Goal: Task Accomplishment & Management: Use online tool/utility

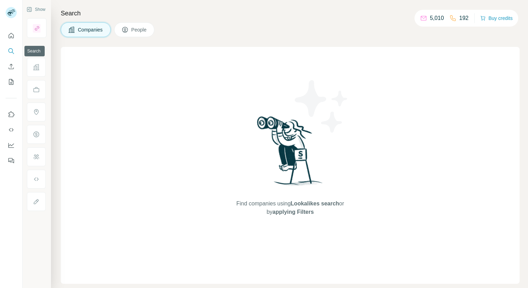
click at [13, 48] on icon "Search" at bounding box center [11, 51] width 7 height 7
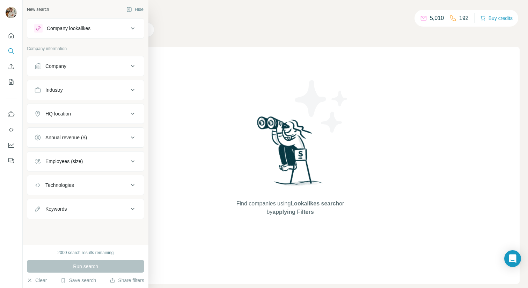
click at [81, 70] on button "Company" at bounding box center [85, 66] width 117 height 17
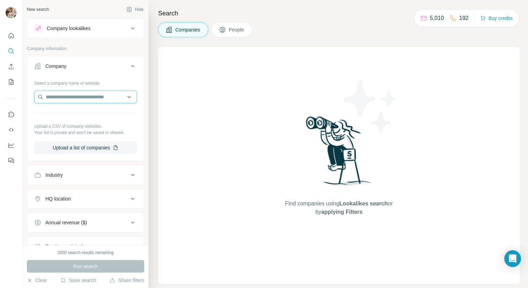
click at [88, 102] on input "text" at bounding box center [85, 96] width 103 height 13
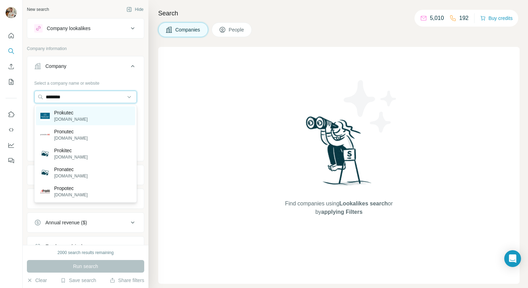
type input "********"
click at [100, 117] on div "Prokutec [DOMAIN_NAME]" at bounding box center [85, 115] width 99 height 19
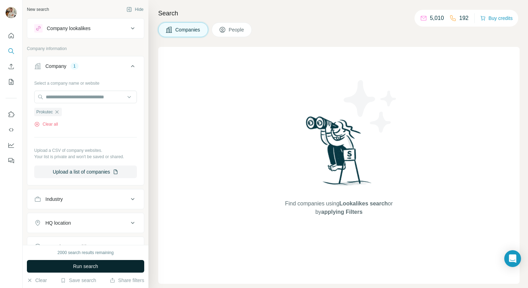
click at [132, 261] on button "Run search" at bounding box center [85, 266] width 117 height 13
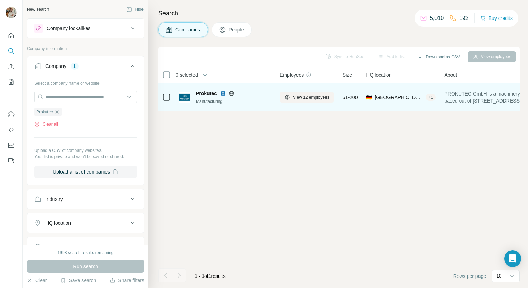
click at [206, 94] on span "Prokutec" at bounding box center [206, 93] width 21 height 7
click at [182, 97] on img at bounding box center [184, 97] width 11 height 11
click at [318, 99] on span "View 12 employees" at bounding box center [311, 97] width 36 height 6
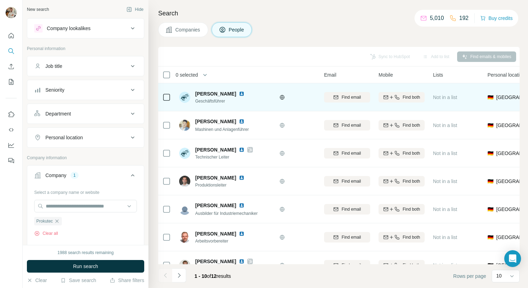
scroll to position [0, 33]
click at [393, 99] on icon "button" at bounding box center [393, 97] width 6 height 6
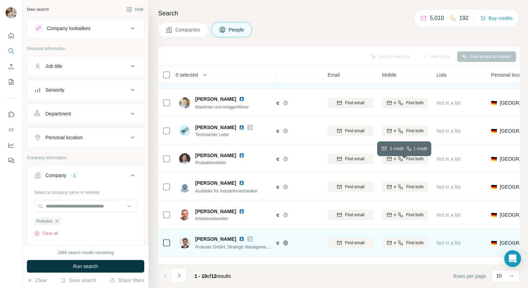
scroll to position [0, 30]
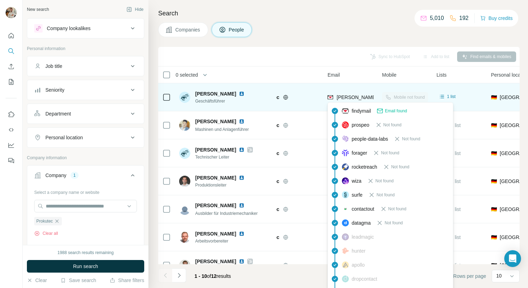
click at [368, 96] on span "[PERSON_NAME][EMAIL_ADDRESS][PERSON_NAME][DOMAIN_NAME]" at bounding box center [419, 97] width 164 height 6
click at [356, 99] on span "[PERSON_NAME][EMAIL_ADDRESS][PERSON_NAME][DOMAIN_NAME]" at bounding box center [419, 97] width 164 height 6
click at [352, 98] on span "[PERSON_NAME][EMAIL_ADDRESS][PERSON_NAME][DOMAIN_NAME]" at bounding box center [419, 97] width 164 height 6
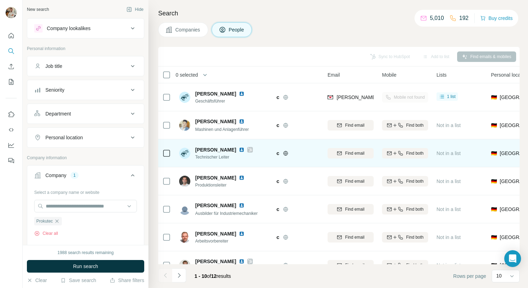
scroll to position [99, 30]
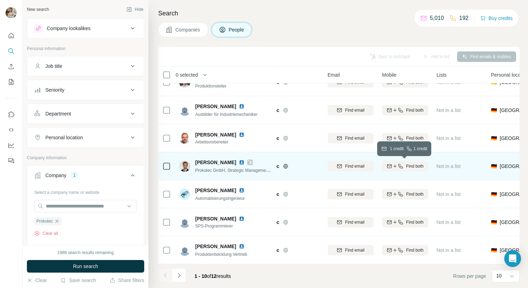
click at [394, 168] on icon "button" at bounding box center [395, 166] width 6 height 6
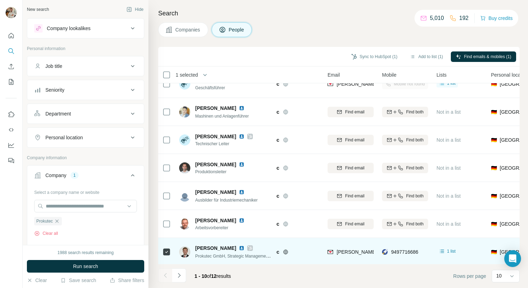
scroll to position [0, 30]
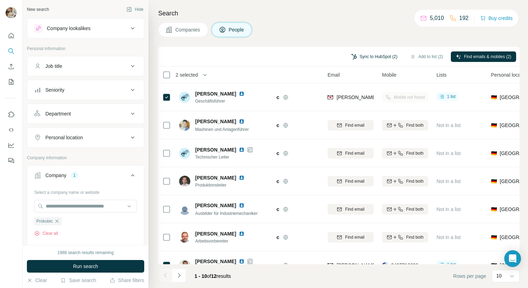
click at [368, 55] on button "Sync to HubSpot (2)" at bounding box center [375, 56] width 56 height 10
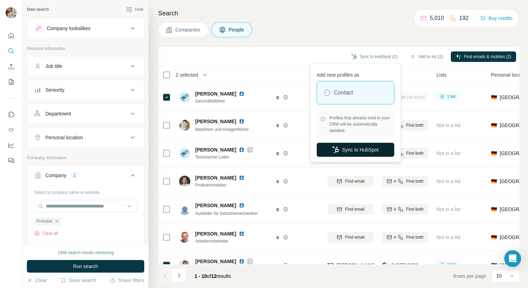
click at [351, 145] on button "Sync to HubSpot" at bounding box center [356, 150] width 78 height 14
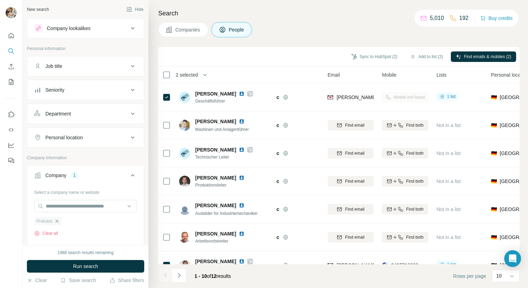
click at [57, 219] on icon "button" at bounding box center [57, 221] width 6 height 6
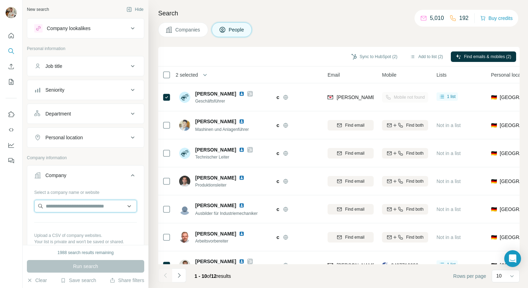
click at [57, 209] on input "text" at bounding box center [85, 206] width 103 height 13
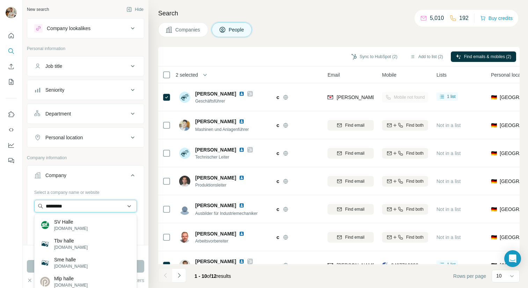
drag, startPoint x: 73, startPoint y: 208, endPoint x: 42, endPoint y: 207, distance: 30.8
click at [42, 207] on input "*********" at bounding box center [85, 206] width 103 height 13
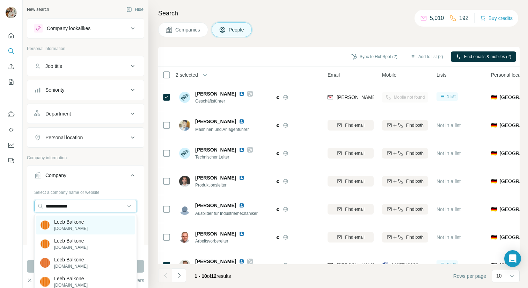
type input "**********"
click at [90, 227] on div "Leeb Balkone [DOMAIN_NAME]" at bounding box center [85, 224] width 99 height 19
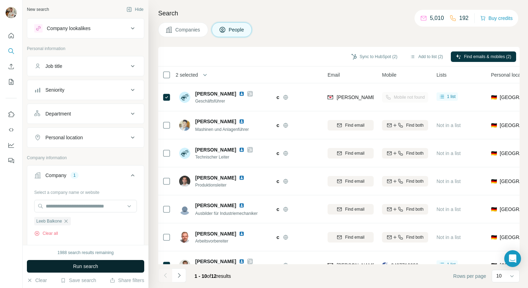
click at [126, 262] on button "Run search" at bounding box center [85, 266] width 117 height 13
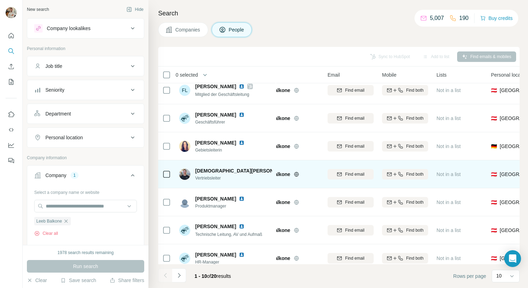
scroll to position [0, 30]
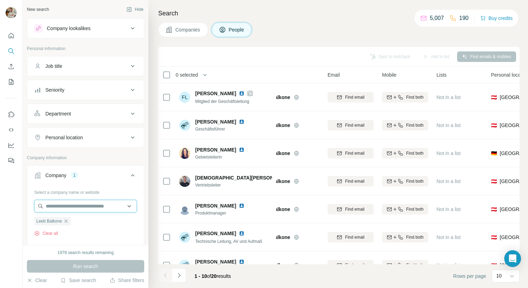
click at [65, 209] on input "text" at bounding box center [85, 206] width 103 height 13
click at [40, 231] on button "Clear all" at bounding box center [46, 233] width 24 height 6
click at [62, 205] on input "text" at bounding box center [85, 206] width 103 height 13
type input "**********"
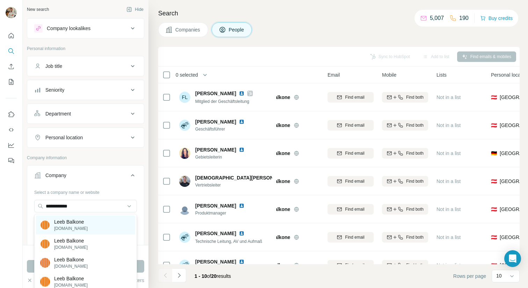
click at [97, 224] on div "Leeb Balkone [DOMAIN_NAME]" at bounding box center [85, 224] width 99 height 19
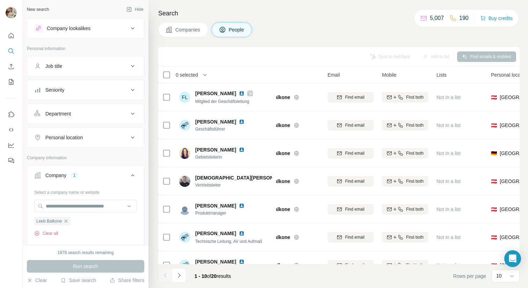
click at [79, 267] on div "Run search" at bounding box center [85, 266] width 117 height 13
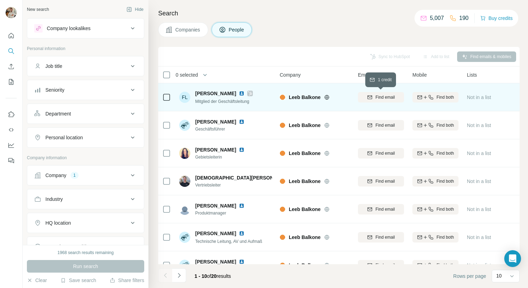
click at [379, 97] on span "Find email" at bounding box center [385, 97] width 19 height 6
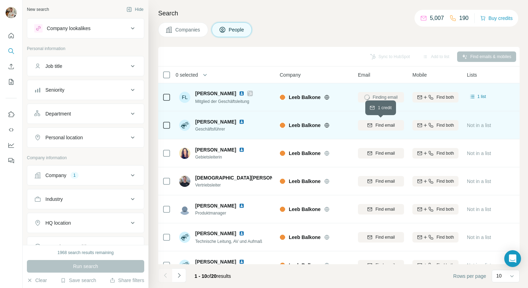
click at [378, 123] on span "Find email" at bounding box center [385, 125] width 19 height 6
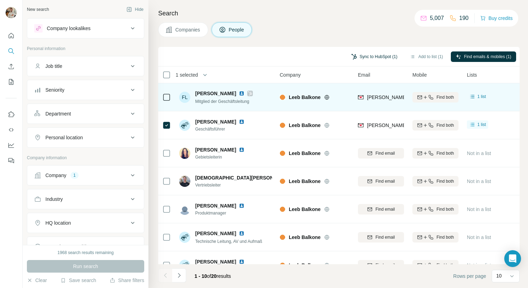
click at [359, 58] on button "Sync to HubSpot (1)" at bounding box center [375, 56] width 56 height 10
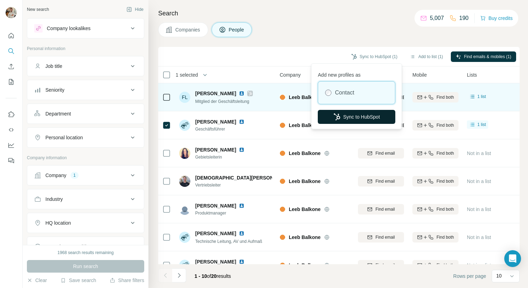
click at [348, 114] on button "Sync to HubSpot" at bounding box center [357, 117] width 78 height 14
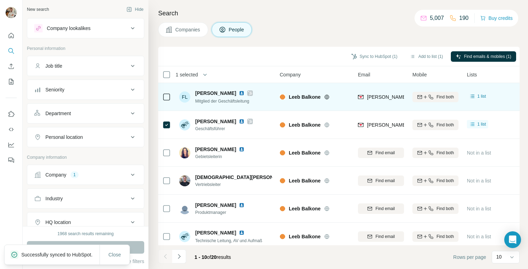
click at [82, 174] on div "Company 1" at bounding box center [81, 175] width 94 height 7
click at [67, 220] on icon "button" at bounding box center [66, 220] width 3 height 3
click at [67, 207] on input "text" at bounding box center [85, 206] width 103 height 13
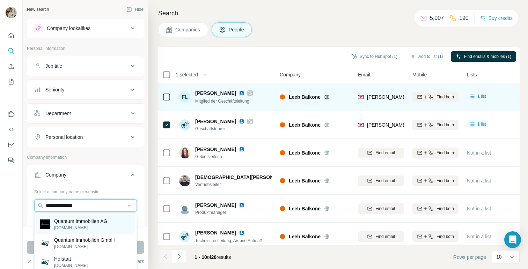
type input "**********"
click at [91, 221] on p "Quantum Immobilien AG" at bounding box center [80, 221] width 53 height 7
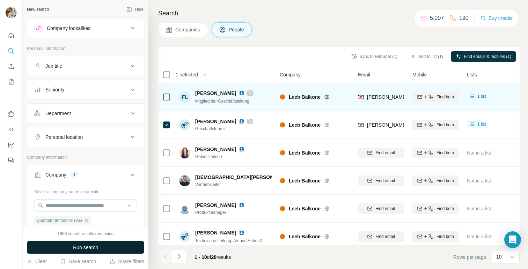
click at [104, 244] on button "Run search" at bounding box center [85, 247] width 117 height 13
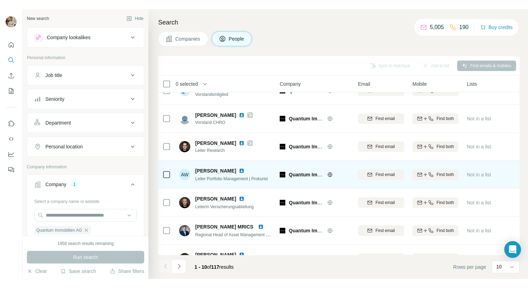
scroll to position [117, 0]
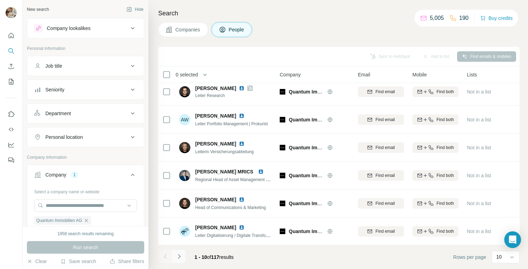
click at [179, 260] on icon "Navigate to next page" at bounding box center [179, 256] width 7 height 7
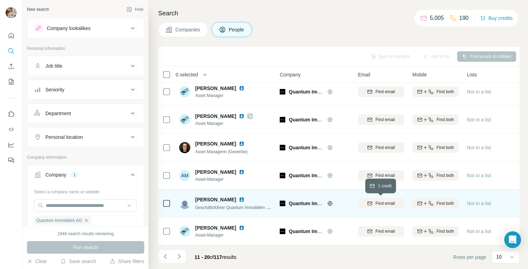
click at [390, 203] on span "Find email" at bounding box center [385, 204] width 19 height 6
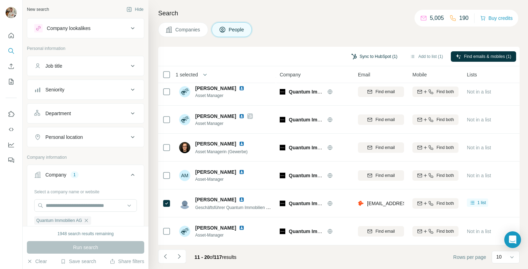
click at [367, 57] on button "Sync to HubSpot (1)" at bounding box center [375, 56] width 56 height 10
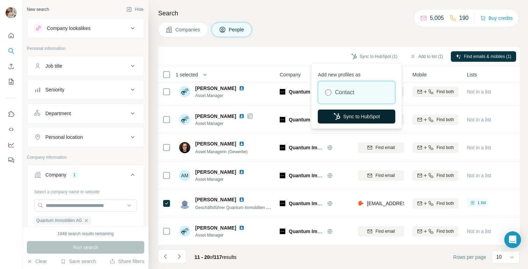
click at [352, 113] on button "Sync to HubSpot" at bounding box center [357, 117] width 78 height 14
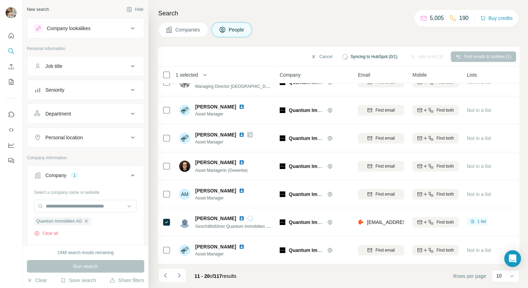
scroll to position [99, 0]
